Goal: Task Accomplishment & Management: Manage account settings

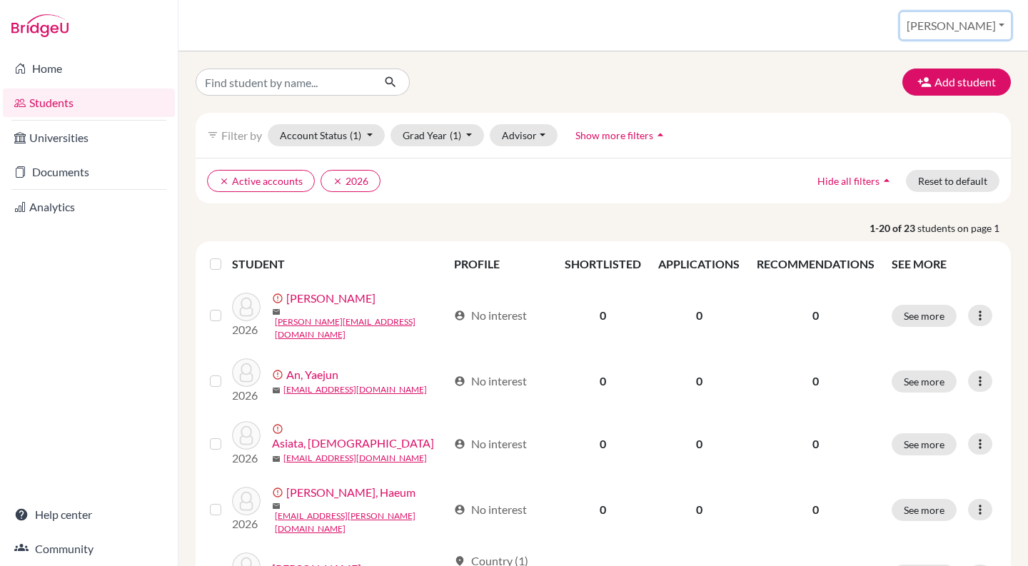
click at [991, 26] on button "[PERSON_NAME]" at bounding box center [955, 25] width 111 height 27
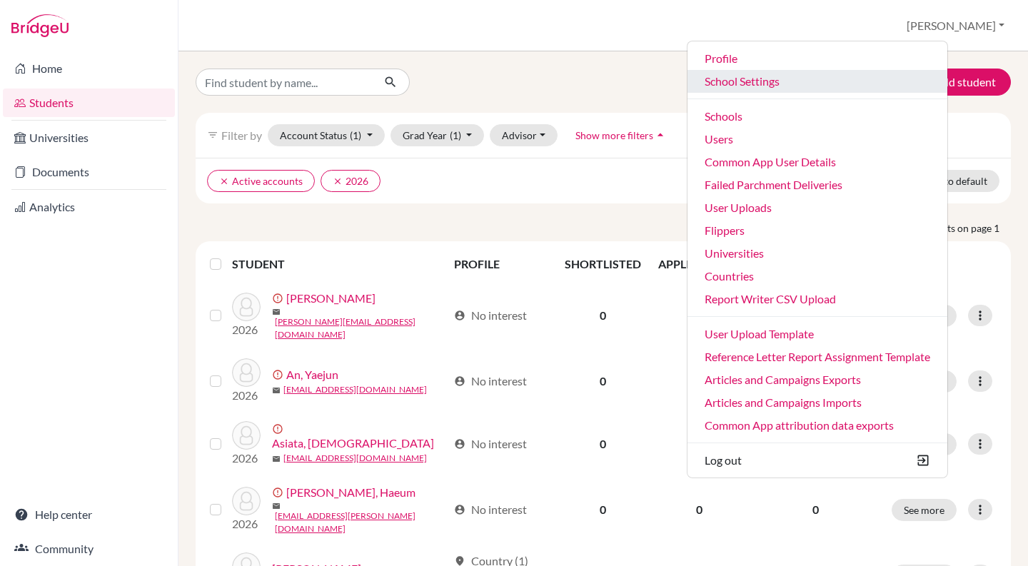
click at [810, 84] on link "School Settings" at bounding box center [817, 81] width 260 height 23
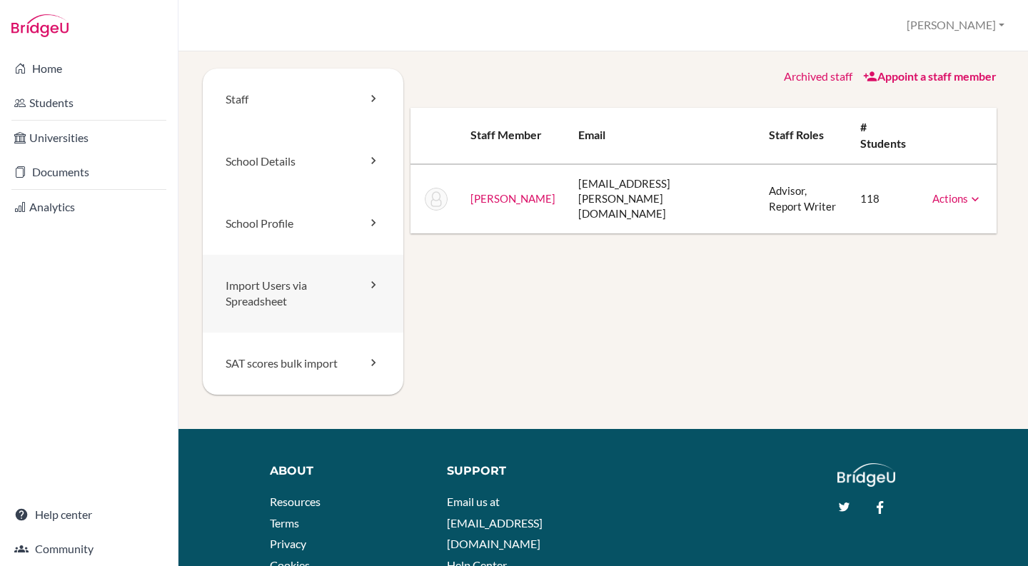
click at [290, 287] on link "Import Users via Spreadsheet" at bounding box center [303, 294] width 201 height 79
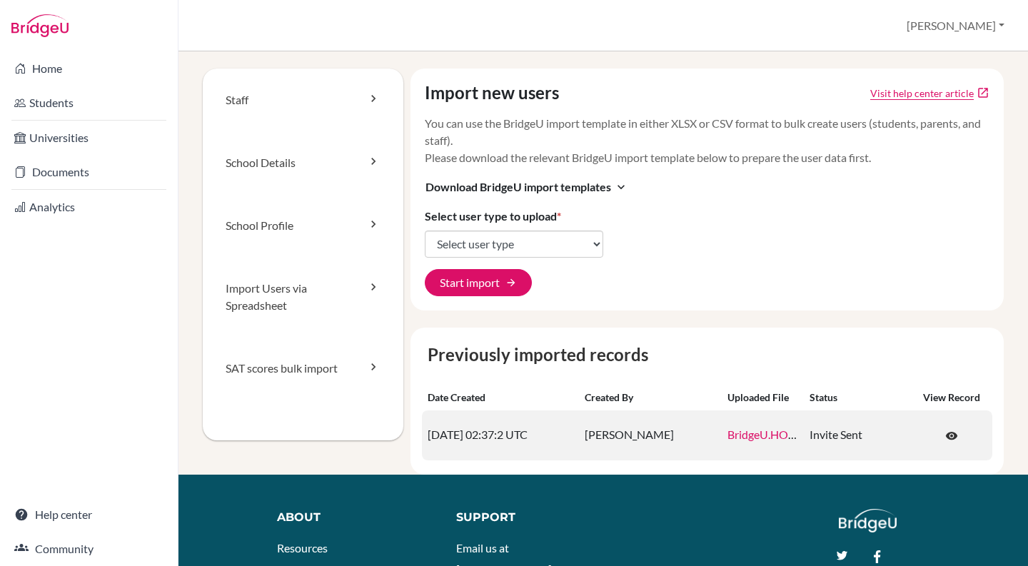
click at [498, 435] on td "2025-08-27 02:37:2 UTC" at bounding box center [500, 435] width 157 height 50
click at [525, 438] on td "2025-08-27 02:37:2 UTC" at bounding box center [500, 435] width 157 height 50
click at [455, 441] on td "2025-08-27 02:37:2 UTC" at bounding box center [500, 435] width 157 height 50
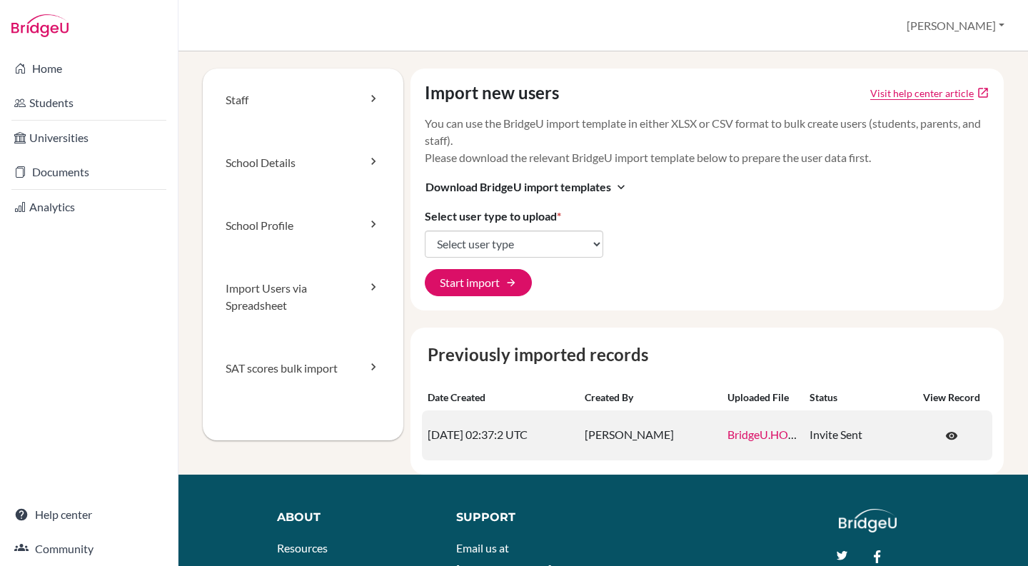
click at [483, 444] on td "2025-08-27 02:37:2 UTC" at bounding box center [500, 435] width 157 height 50
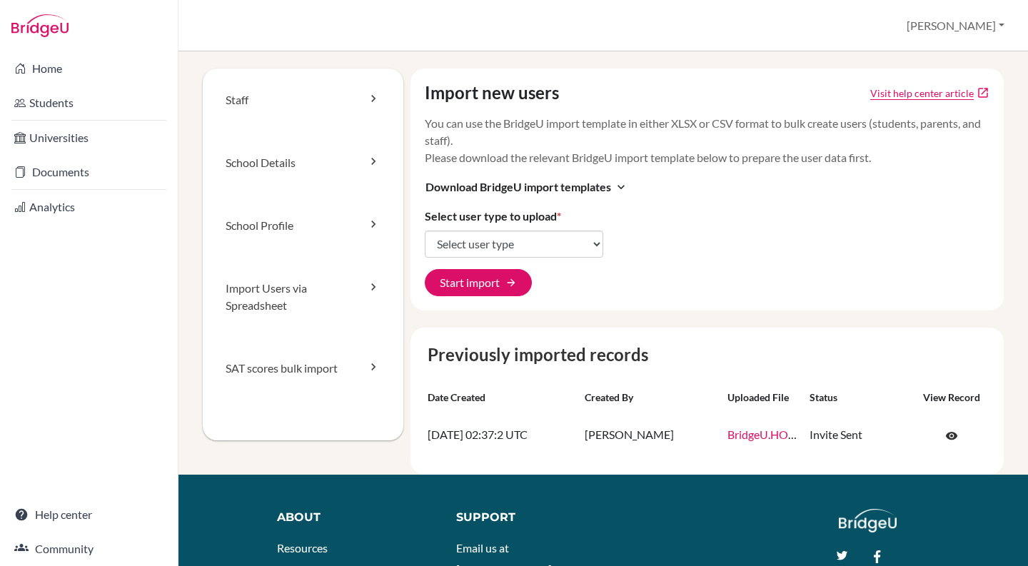
click at [474, 337] on div "Previously imported records Date created Created by Uploaded file Status View r…" at bounding box center [707, 401] width 594 height 147
click at [479, 331] on div "Previously imported records Date created Created by Uploaded file Status View r…" at bounding box center [707, 401] width 594 height 147
click at [66, 93] on link "Students" at bounding box center [89, 103] width 172 height 29
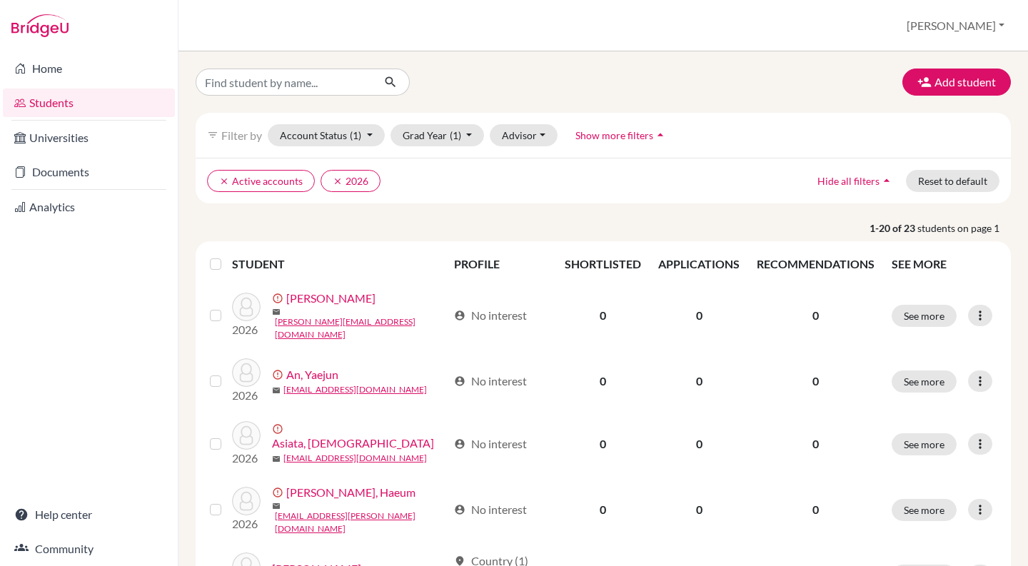
click at [227, 256] on label at bounding box center [227, 256] width 0 height 0
click at [0, 0] on input "checkbox" at bounding box center [0, 0] width 0 height 0
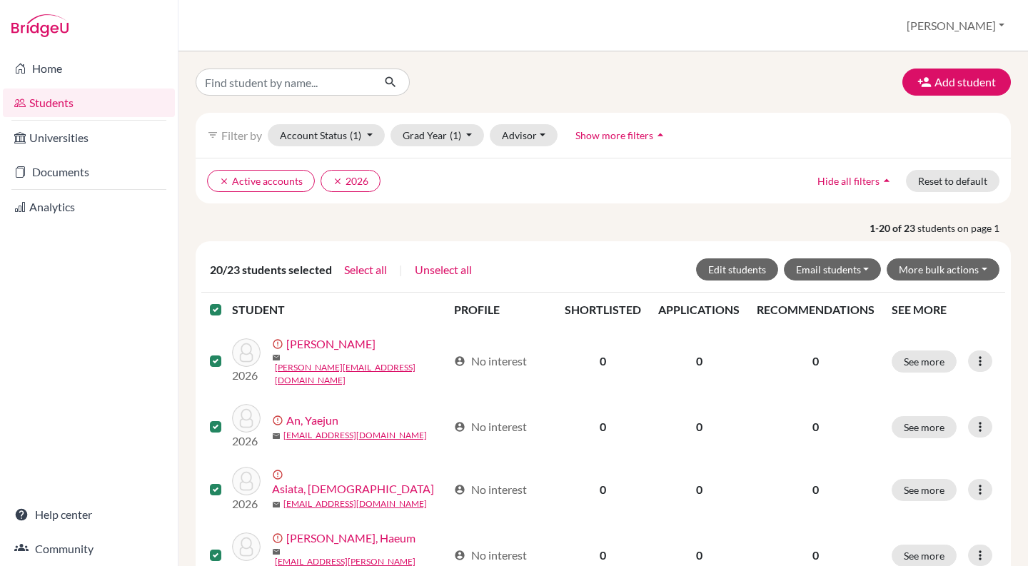
click at [227, 301] on label at bounding box center [227, 301] width 0 height 0
click at [0, 0] on input "checkbox" at bounding box center [0, 0] width 0 height 0
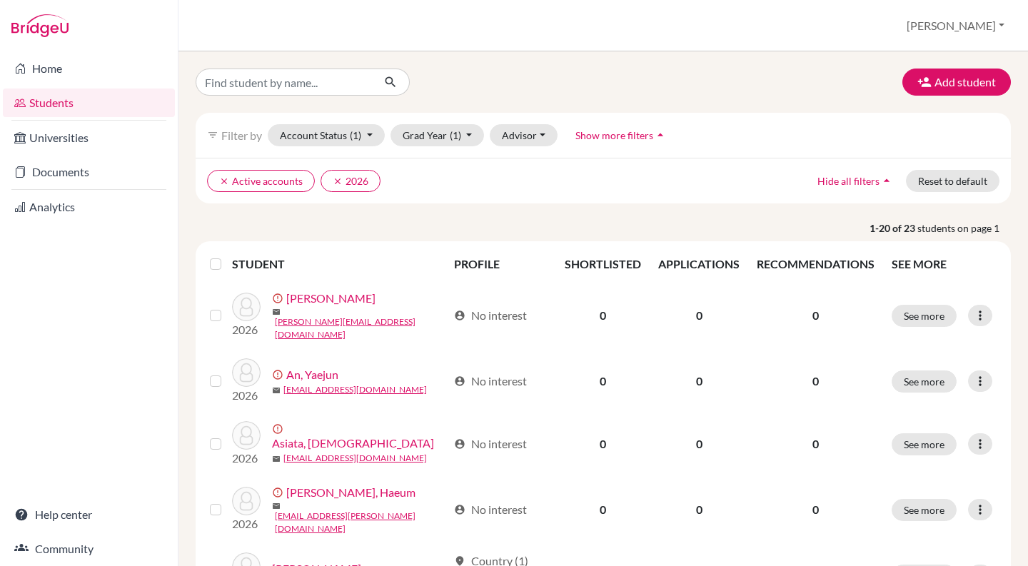
click at [327, 151] on div "filter_list Filter by Account Status (1) Active accounts done Archived accounts…" at bounding box center [603, 135] width 815 height 45
click at [326, 145] on button "Account Status (1)" at bounding box center [326, 135] width 117 height 22
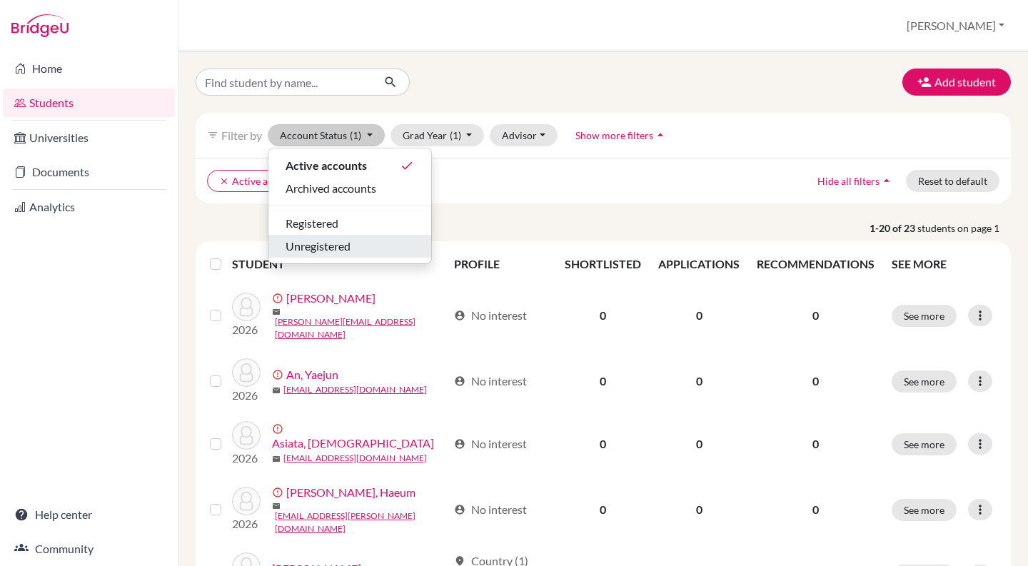
click at [346, 246] on span "Unregistered" at bounding box center [318, 246] width 65 height 17
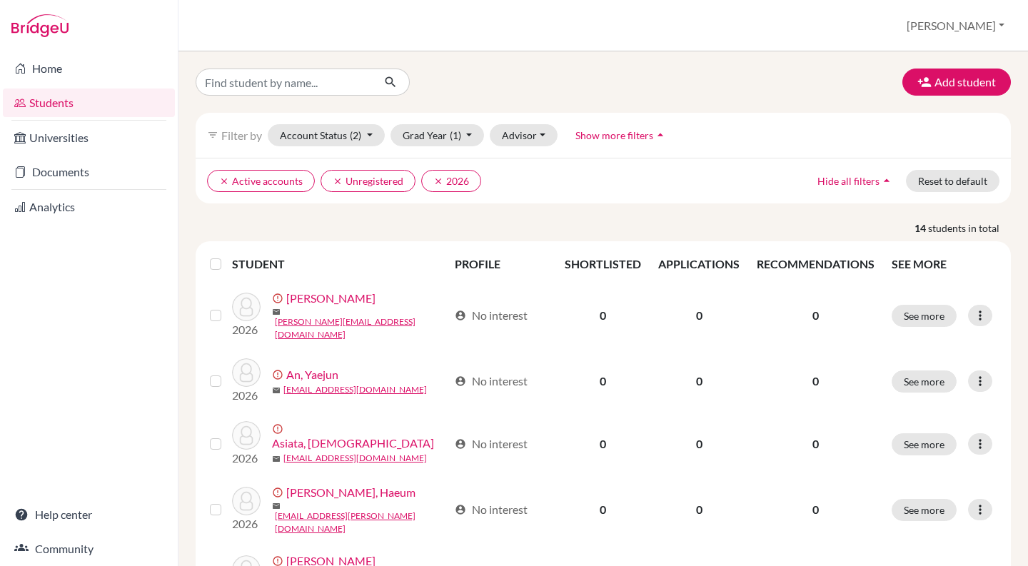
click at [227, 256] on label at bounding box center [227, 256] width 0 height 0
click at [0, 0] on input "checkbox" at bounding box center [0, 0] width 0 height 0
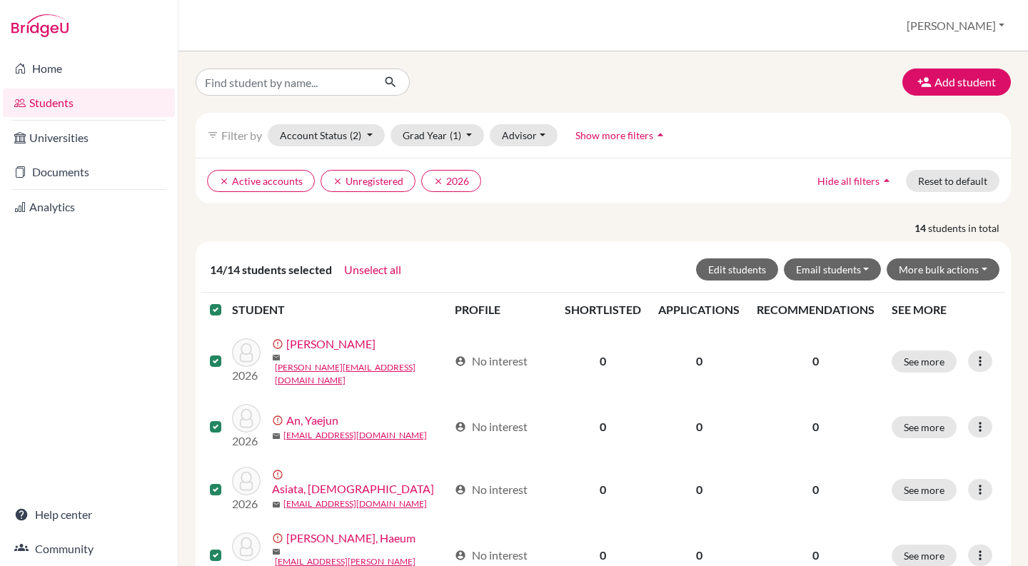
click at [227, 301] on label at bounding box center [227, 301] width 0 height 0
click at [0, 0] on input "checkbox" at bounding box center [0, 0] width 0 height 0
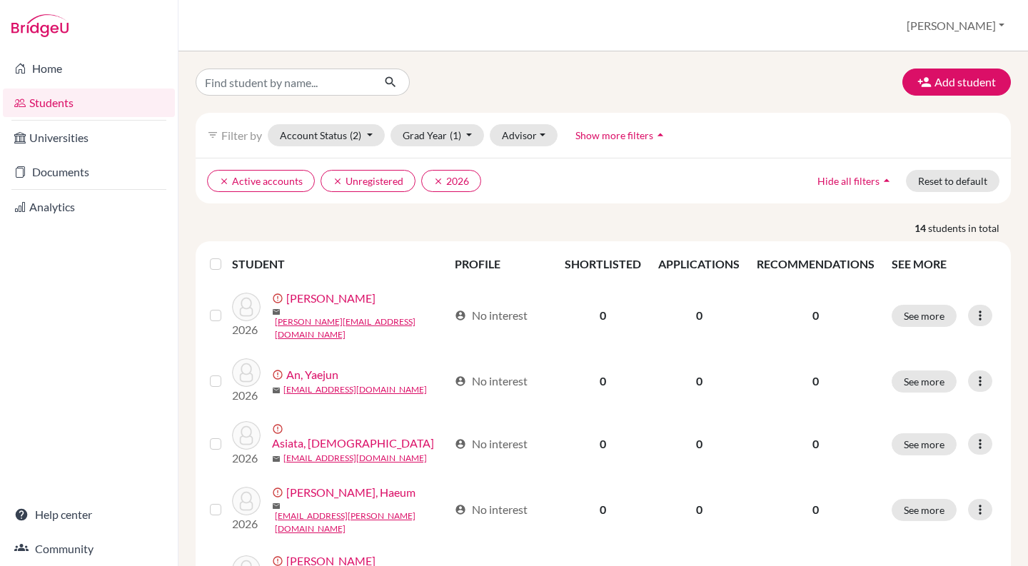
click at [927, 180] on button "Reset to default" at bounding box center [953, 181] width 94 height 22
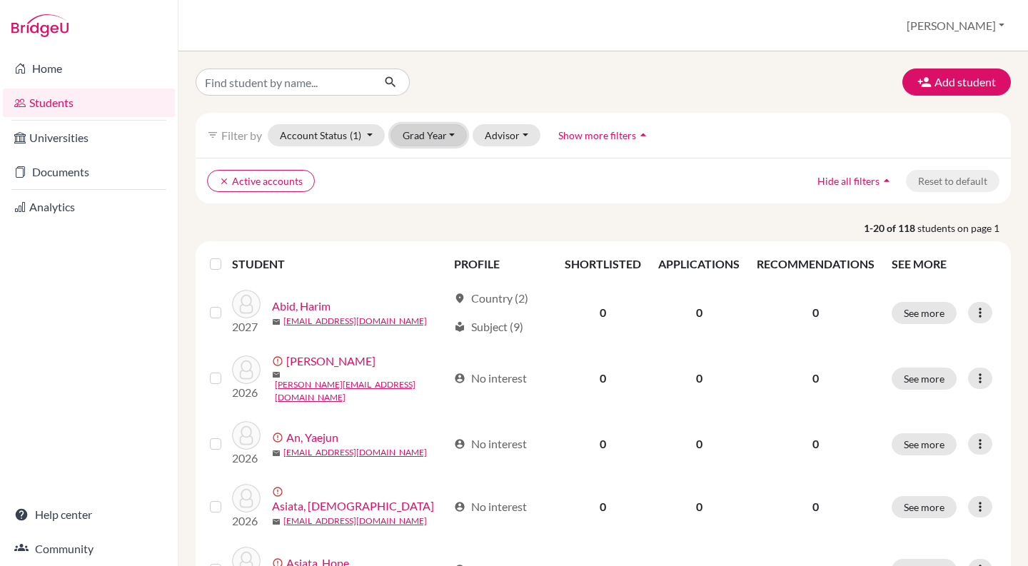
click at [433, 141] on button "Grad Year" at bounding box center [428, 135] width 77 height 22
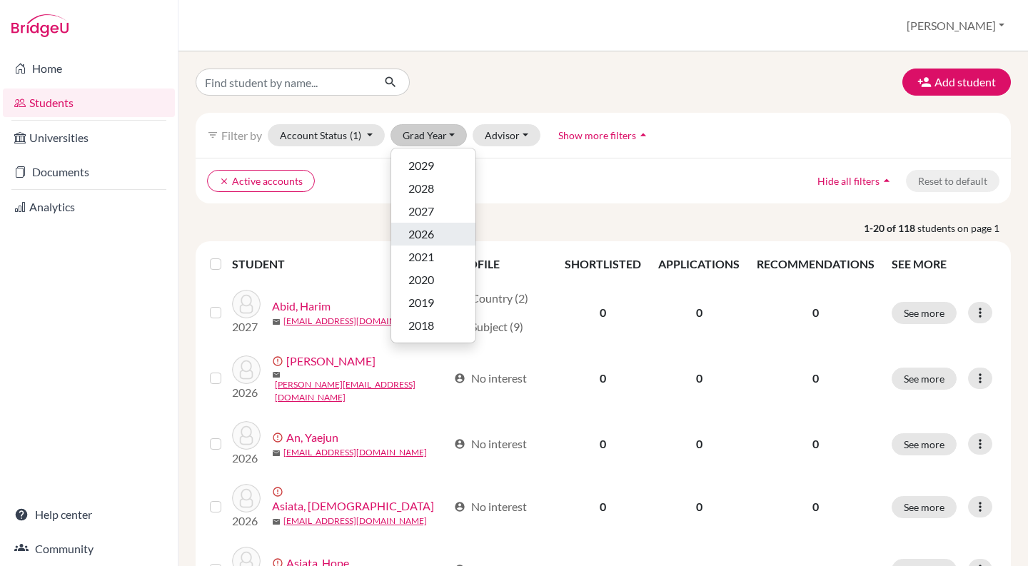
click at [435, 236] on div "2026" at bounding box center [433, 234] width 50 height 17
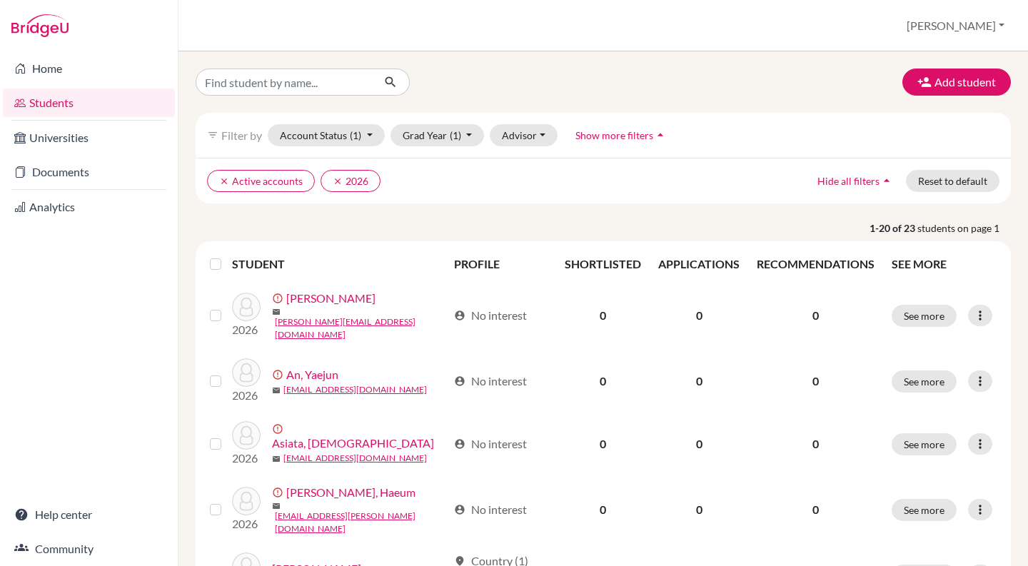
click at [227, 256] on label at bounding box center [227, 256] width 0 height 0
click at [0, 0] on input "checkbox" at bounding box center [0, 0] width 0 height 0
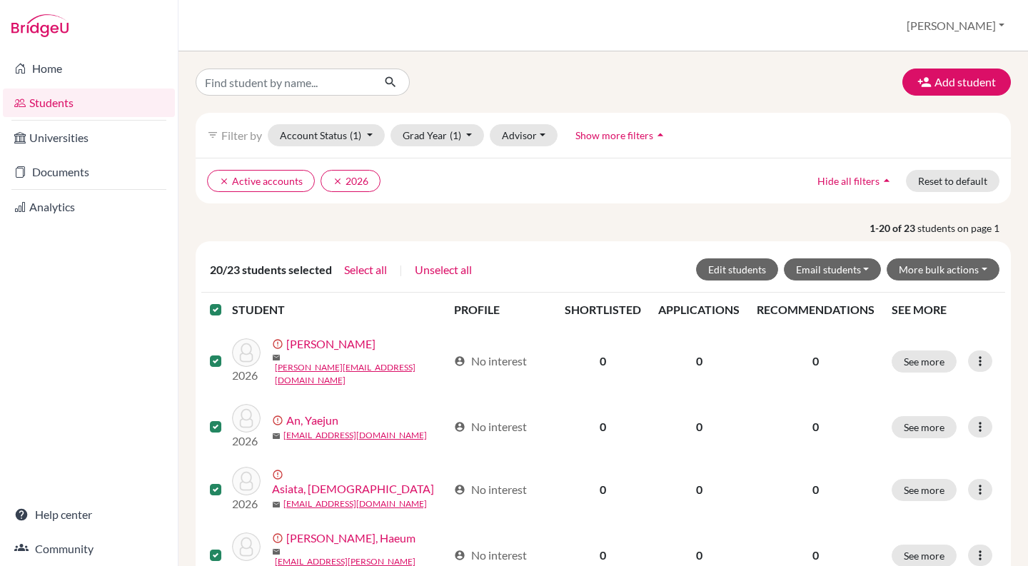
click at [221, 311] on div at bounding box center [218, 309] width 17 height 17
click at [227, 301] on label at bounding box center [227, 301] width 0 height 0
click at [0, 0] on input "checkbox" at bounding box center [0, 0] width 0 height 0
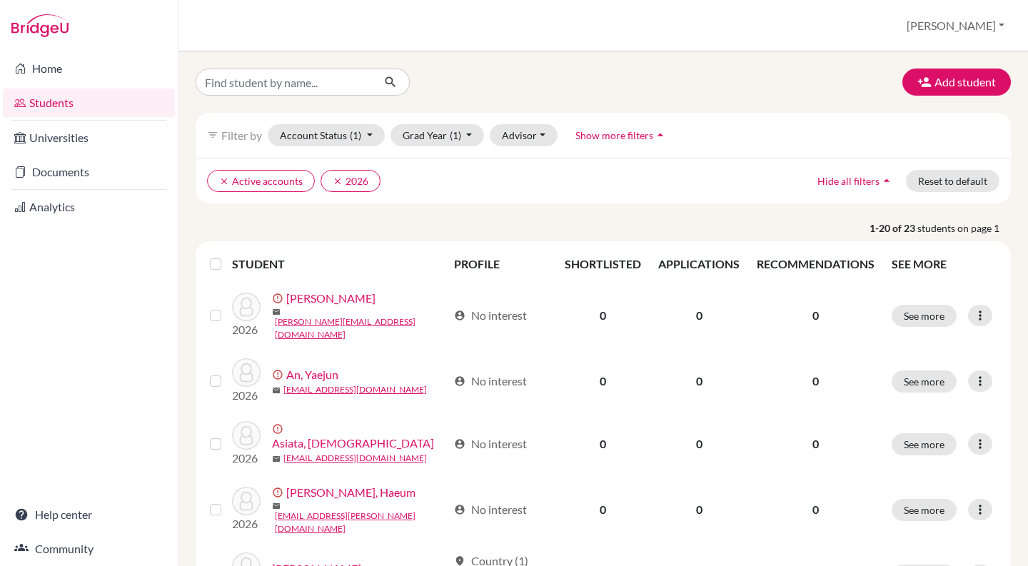
click at [304, 224] on p "1-20 of 23 students on page 1" at bounding box center [603, 228] width 837 height 15
click at [997, 29] on button "[PERSON_NAME]" at bounding box center [955, 25] width 111 height 27
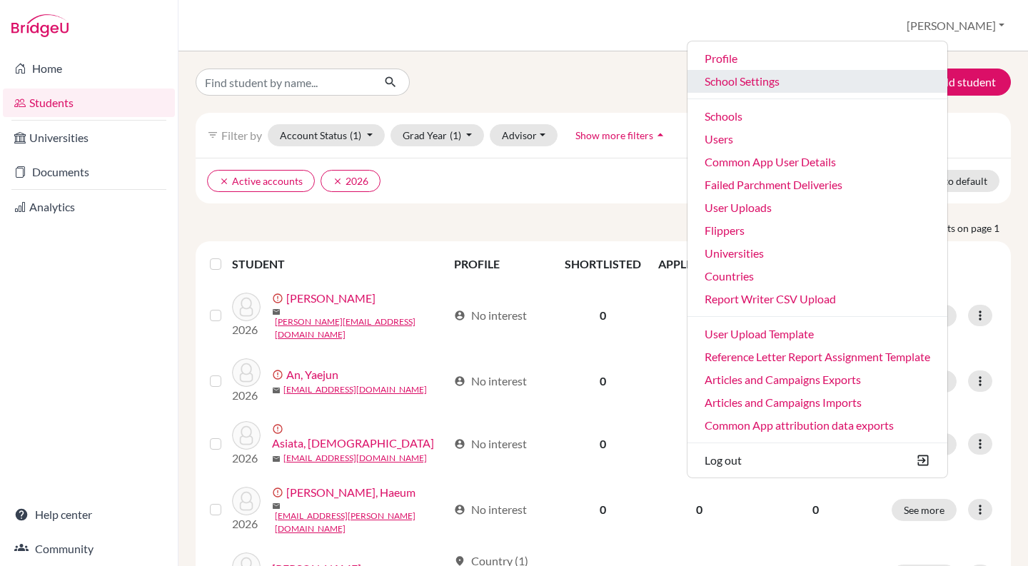
click at [827, 87] on link "School Settings" at bounding box center [817, 81] width 260 height 23
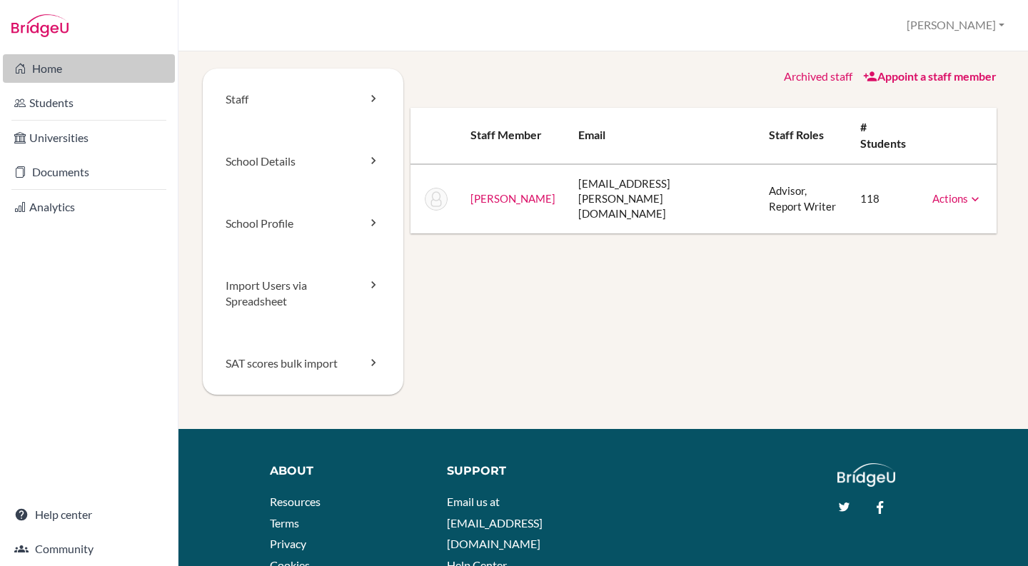
click at [96, 67] on link "Home" at bounding box center [89, 68] width 172 height 29
